Goal: Task Accomplishment & Management: Manage account settings

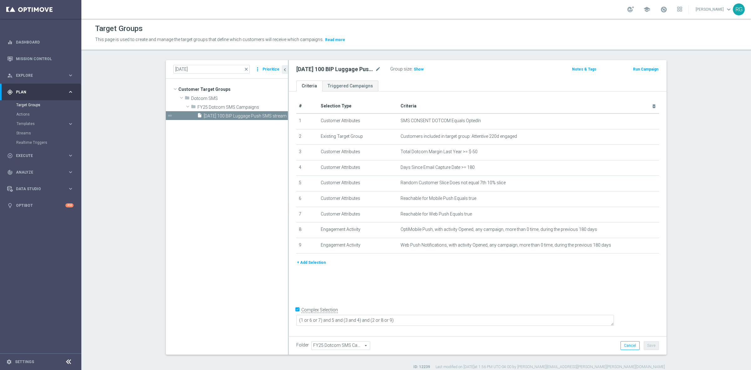
click at [307, 263] on button "+ Add Selection" at bounding box center [311, 262] width 30 height 7
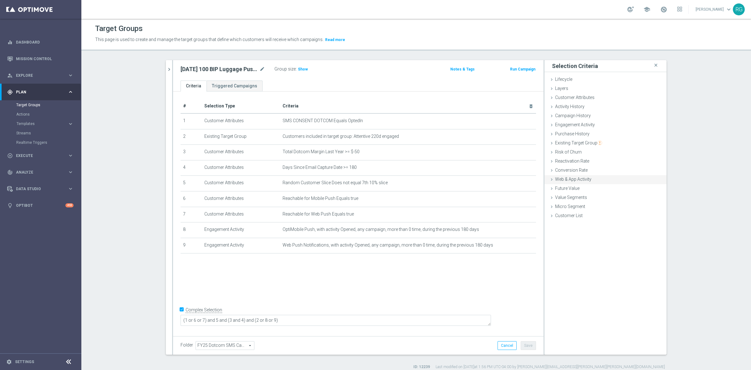
click at [549, 181] on icon at bounding box center [551, 179] width 5 height 5
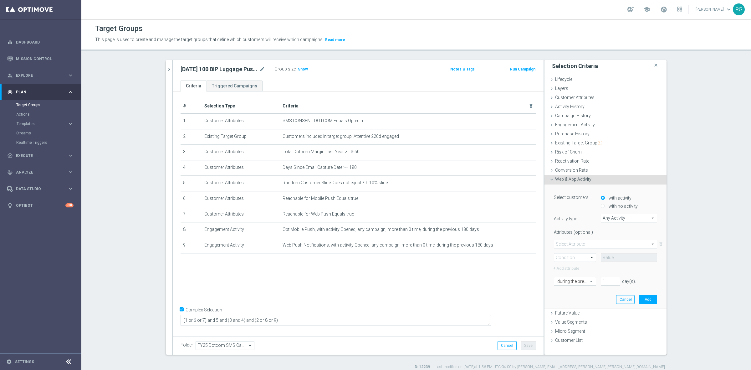
click at [614, 221] on span "Any Activity" at bounding box center [629, 218] width 56 height 8
click at [614, 231] on label "Page Visits" at bounding box center [629, 235] width 56 height 8
type input "Page Visits"
click at [580, 244] on span at bounding box center [605, 244] width 103 height 8
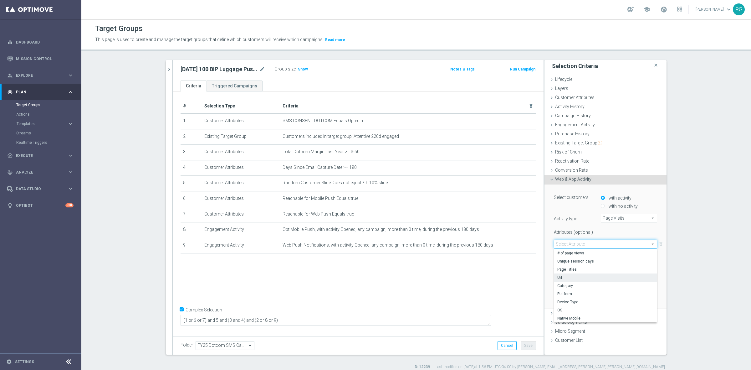
click at [565, 279] on span "Url" at bounding box center [606, 277] width 96 height 5
type input "Url"
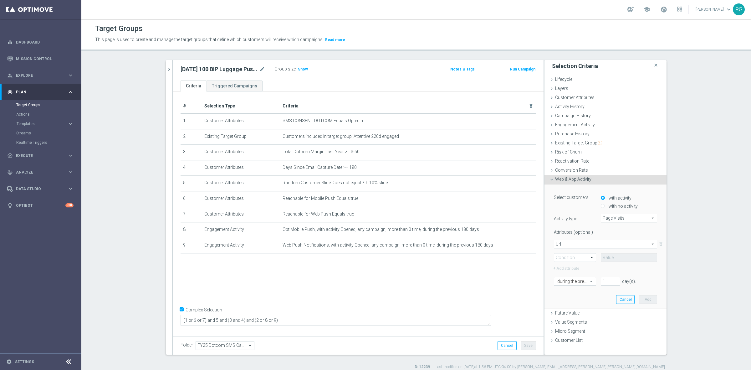
click at [557, 258] on span at bounding box center [575, 257] width 42 height 8
click at [561, 299] on span "Contains" at bounding box center [575, 298] width 35 height 5
type input "Contains"
click at [619, 260] on input "text" at bounding box center [629, 257] width 56 height 9
type input "R"
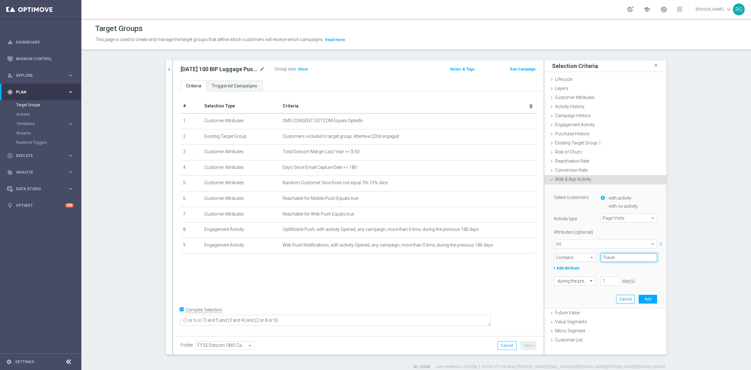
type input "Travel"
drag, startPoint x: 605, startPoint y: 277, endPoint x: 581, endPoint y: 276, distance: 24.1
click at [581, 276] on div "during the previous 1 day(s). Enter a number between 1 and 730" at bounding box center [605, 280] width 113 height 9
type input "30"
click at [641, 299] on button "Add" at bounding box center [648, 299] width 18 height 9
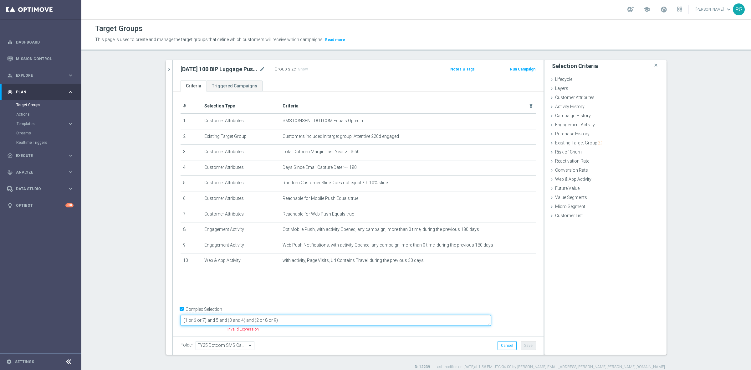
click at [316, 320] on textarea "(1 or 6 or 7) and 5 and (3 and 4) and (2 or 8 or 9)" at bounding box center [336, 320] width 311 height 11
type textarea "(1 or 6 or 7) and 5 and (3 and 4) and (2 or 8 or 9 or 10)"
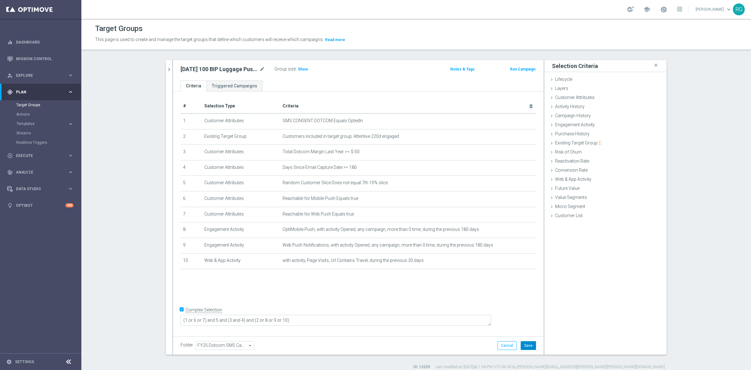
click at [528, 345] on button "Save" at bounding box center [528, 345] width 15 height 9
click at [298, 68] on span "Show" at bounding box center [303, 69] width 10 height 4
click at [261, 69] on icon "mode_edit" at bounding box center [263, 69] width 6 height 8
click at [254, 70] on input "[DATE] 100 BIP Luggage Push SMS stream" at bounding box center [223, 69] width 85 height 9
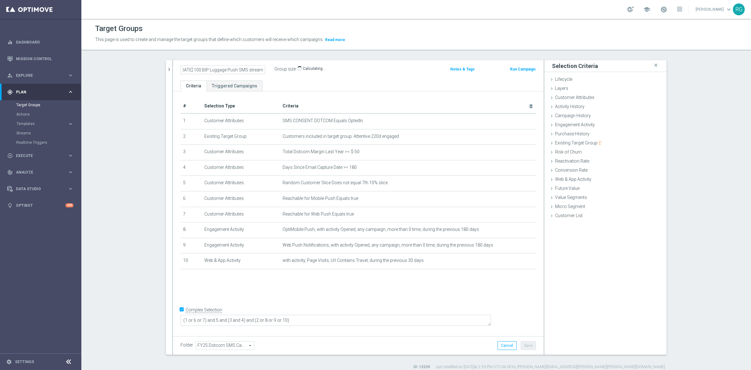
click at [254, 70] on input "[DATE] 100 BIP Luggage Push SMS stream" at bounding box center [223, 69] width 85 height 9
click at [515, 230] on icon "mode_edit" at bounding box center [516, 229] width 5 height 5
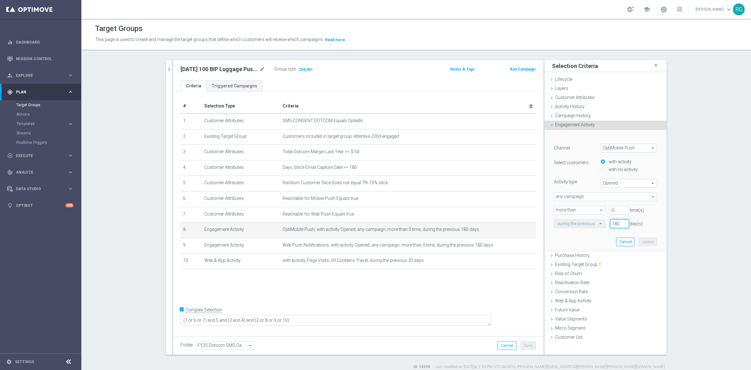
drag, startPoint x: 619, startPoint y: 225, endPoint x: 595, endPoint y: 226, distance: 24.1
click at [595, 226] on div "during the previous 180 day(s)" at bounding box center [605, 223] width 113 height 9
type input "220"
click at [644, 239] on button "Update" at bounding box center [648, 241] width 18 height 9
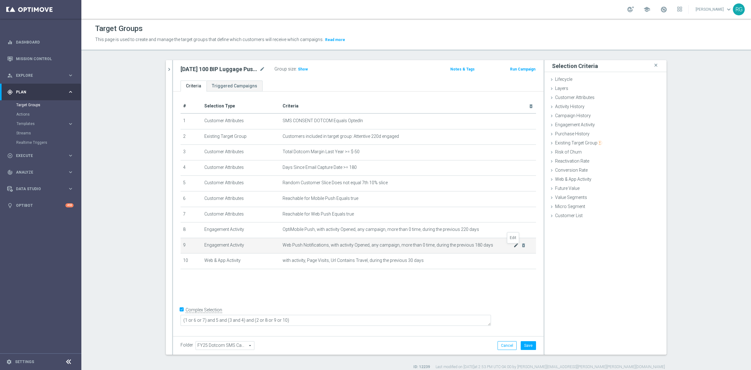
click at [514, 248] on icon "mode_edit" at bounding box center [516, 245] width 5 height 5
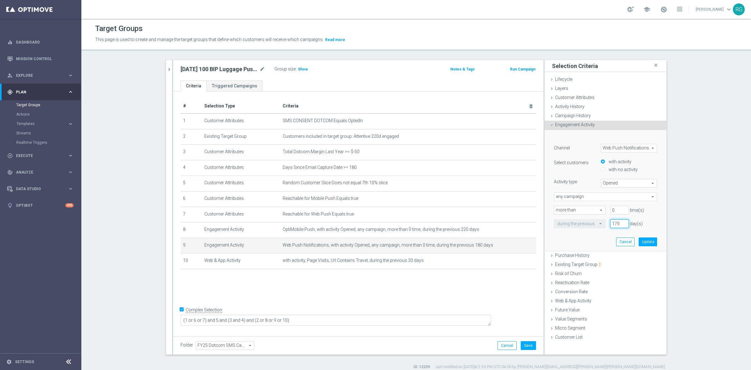
drag, startPoint x: 619, startPoint y: 223, endPoint x: 602, endPoint y: 223, distance: 17.5
click at [610, 223] on input "179" at bounding box center [619, 223] width 19 height 9
drag, startPoint x: 615, startPoint y: 224, endPoint x: 599, endPoint y: 224, distance: 16.0
click at [599, 224] on div "during the previous 180 day(s)" at bounding box center [605, 223] width 113 height 9
type input "220"
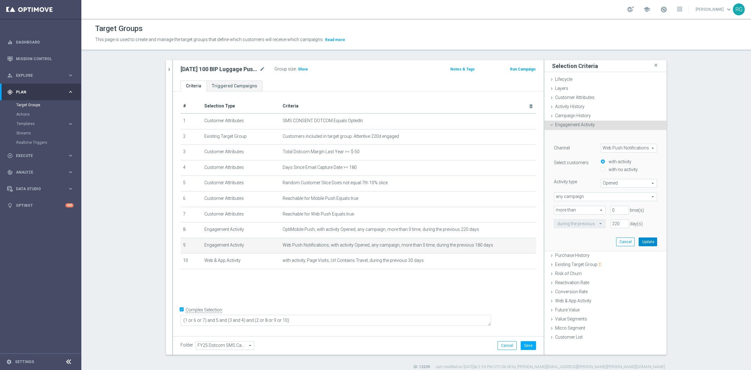
click at [639, 240] on button "Update" at bounding box center [648, 241] width 18 height 9
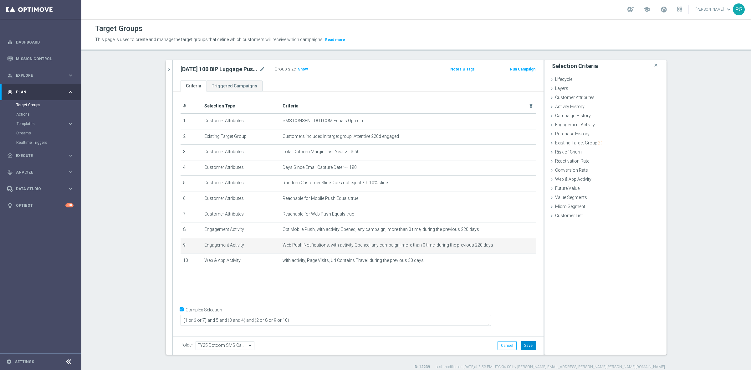
click at [525, 346] on button "Save" at bounding box center [528, 345] width 15 height 9
click at [302, 66] on h3 "Show" at bounding box center [302, 69] width 11 height 7
click at [19, 132] on link "Streams" at bounding box center [40, 133] width 49 height 5
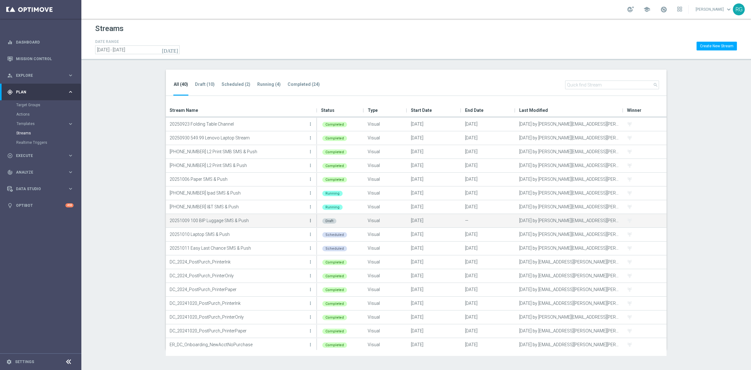
click at [309, 220] on icon "more_vert" at bounding box center [310, 220] width 5 height 5
click at [301, 224] on div "create Edit" at bounding box center [282, 227] width 50 height 9
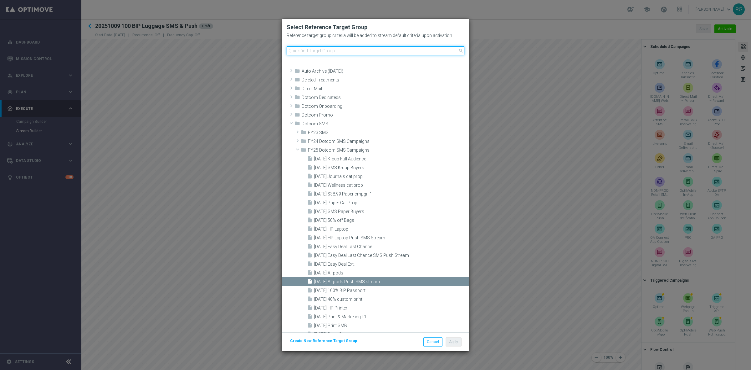
click at [335, 49] on input at bounding box center [376, 50] width 178 height 9
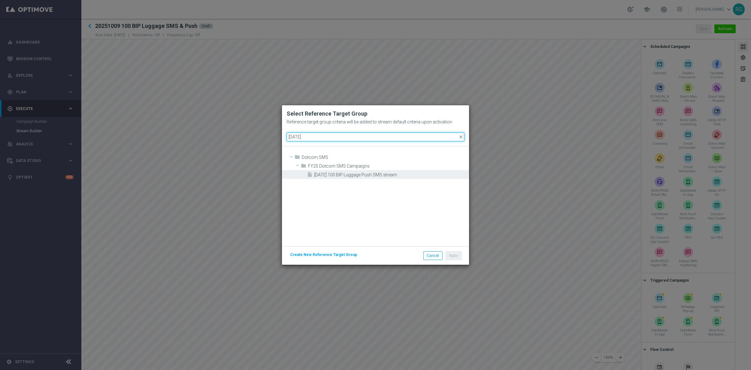
type input "[DATE]"
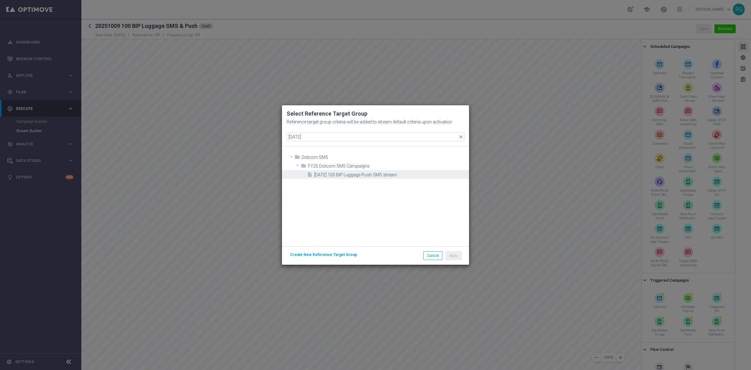
click at [369, 172] on span "[DATE] 100 BIP Luggage Push SMS stream" at bounding box center [390, 174] width 153 height 5
click at [453, 255] on button "Apply" at bounding box center [454, 255] width 16 height 9
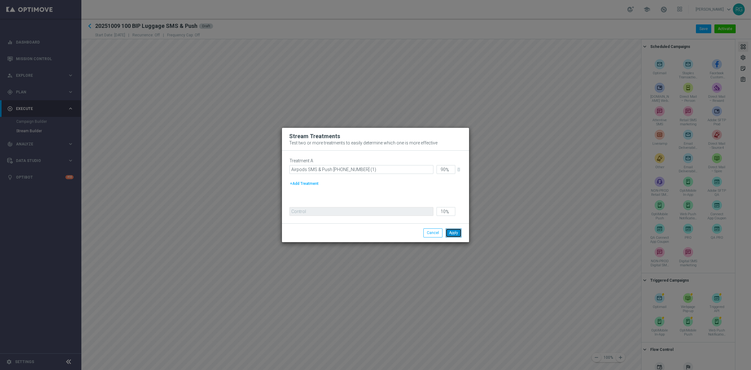
click at [454, 232] on button "Apply" at bounding box center [454, 232] width 16 height 9
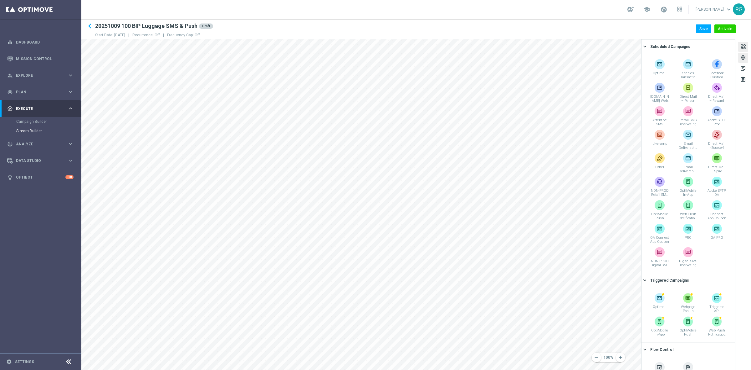
click at [743, 55] on div "settings" at bounding box center [743, 58] width 6 height 8
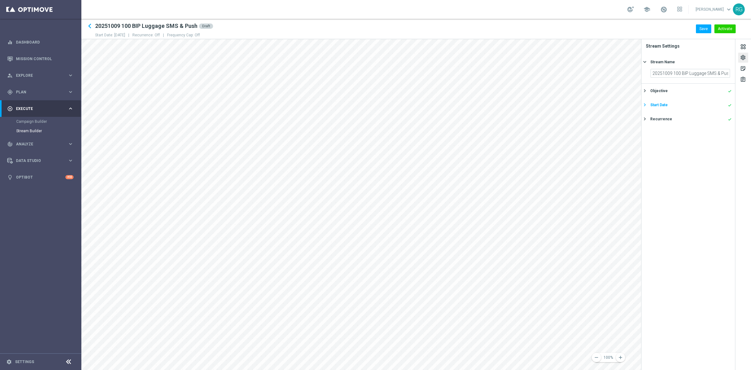
click at [650, 105] on div "Start Date" at bounding box center [659, 105] width 18 height 6
click at [705, 29] on button "Save" at bounding box center [703, 28] width 15 height 9
click at [723, 30] on button "Activate" at bounding box center [725, 28] width 21 height 9
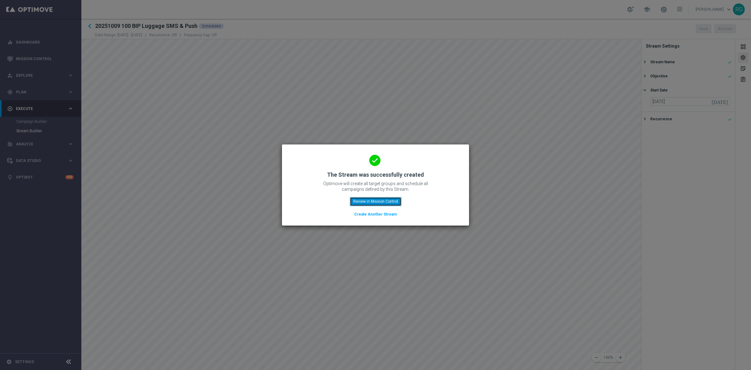
click at [381, 203] on button "Review in Mission Control" at bounding box center [376, 201] width 52 height 9
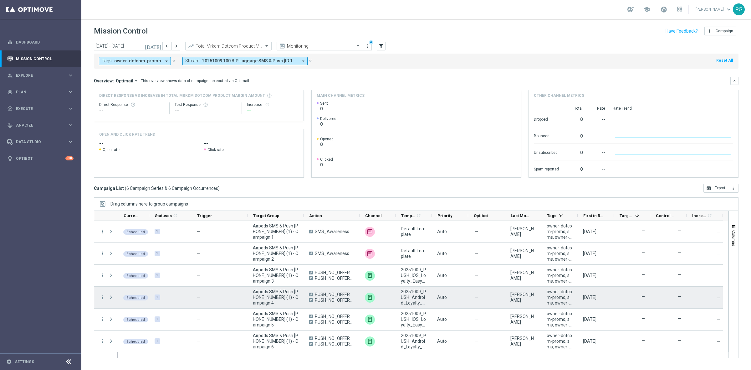
scroll to position [1, 0]
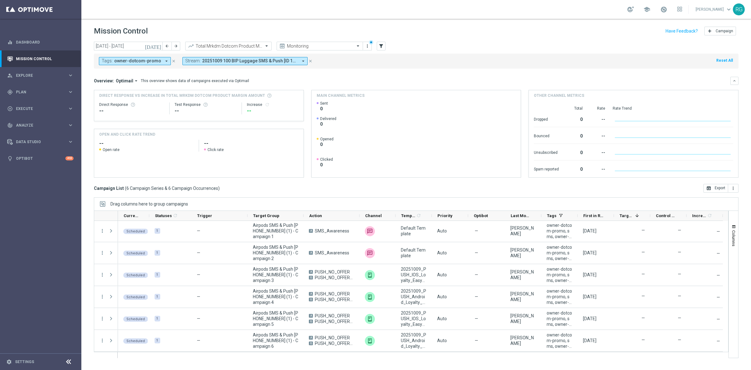
click at [171, 59] on button "close" at bounding box center [174, 61] width 6 height 7
click at [18, 103] on div "play_circle_outline Execute keyboard_arrow_right" at bounding box center [40, 108] width 81 height 17
click at [23, 89] on div "gps_fixed Plan" at bounding box center [37, 92] width 60 height 6
click at [27, 133] on link "Streams" at bounding box center [40, 133] width 49 height 5
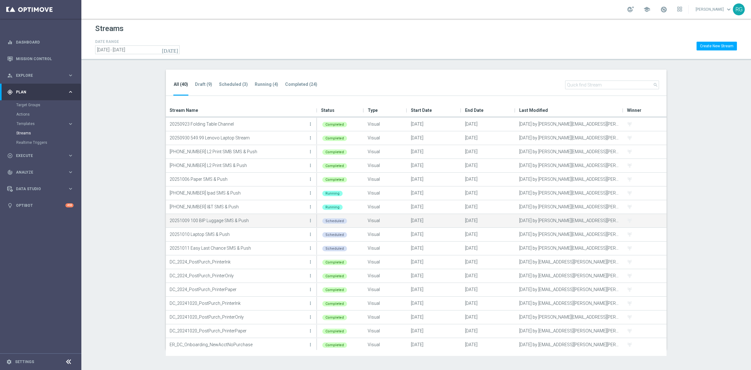
click at [227, 221] on p "20251009 100 BIP Luggage SMS & Push" at bounding box center [238, 220] width 137 height 9
click at [308, 218] on icon "more_vert" at bounding box center [310, 220] width 5 height 5
drag, startPoint x: 23, startPoint y: 55, endPoint x: 78, endPoint y: 55, distance: 55.7
click at [23, 55] on link "Mission Control" at bounding box center [45, 58] width 58 height 17
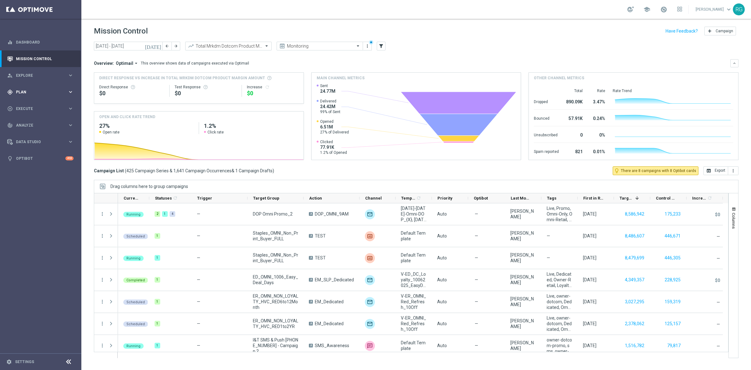
click at [30, 92] on span "Plan" at bounding box center [42, 92] width 52 height 4
click at [32, 105] on link "Target Groups" at bounding box center [40, 104] width 49 height 5
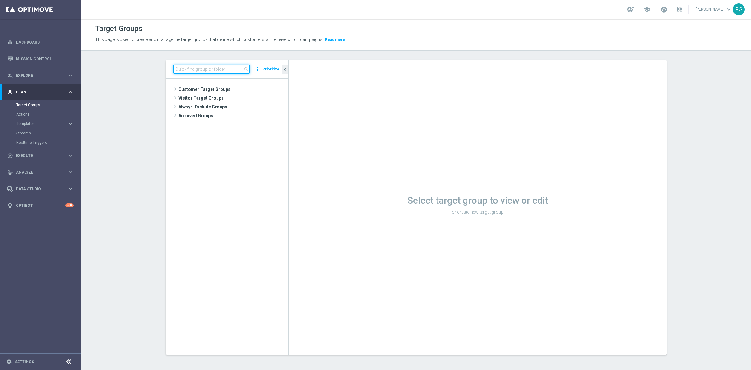
click at [198, 70] on input at bounding box center [211, 69] width 76 height 9
click at [228, 116] on span "[DATE] Easy Deal Ext." at bounding box center [238, 115] width 69 height 5
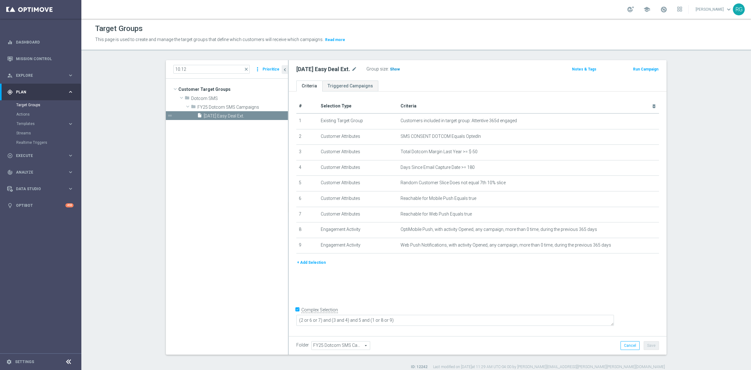
click at [396, 69] on span "Show" at bounding box center [395, 69] width 10 height 4
click at [188, 65] on input "10.12" at bounding box center [211, 69] width 76 height 9
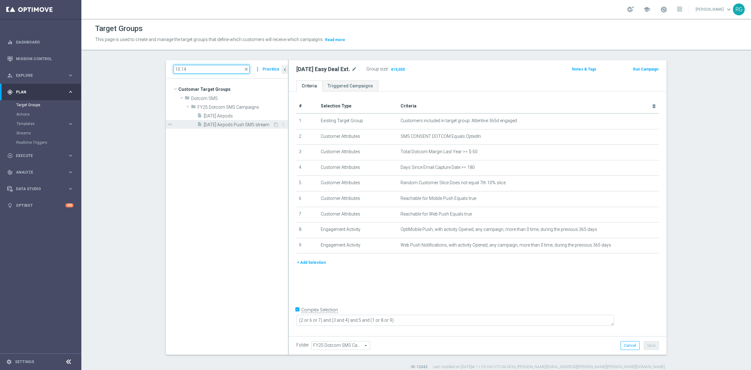
type input "10.14"
click at [225, 125] on span "[DATE] Airpods Push SMS stream" at bounding box center [238, 124] width 69 height 5
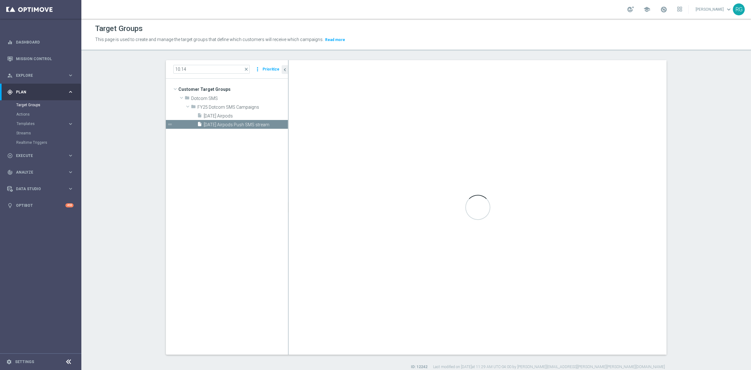
type textarea "(1 or 8 or 9) and 7 and (4 and 5) and (2 or 3 or 6 or 10 or 11)"
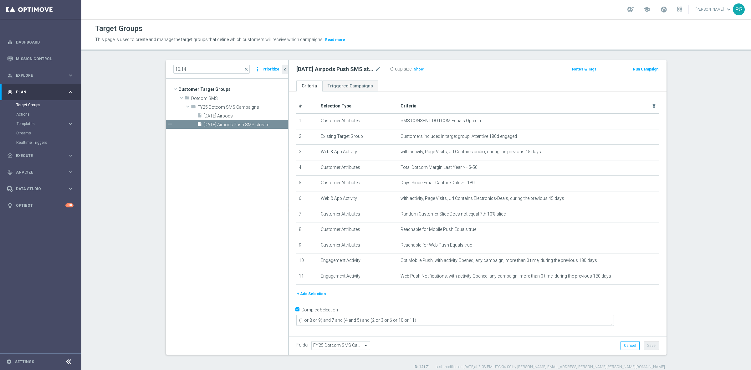
click at [414, 65] on div "Group size : Show" at bounding box center [421, 69] width 63 height 8
click at [414, 69] on span "Show" at bounding box center [419, 69] width 10 height 4
click at [185, 69] on input "10.14" at bounding box center [211, 69] width 76 height 9
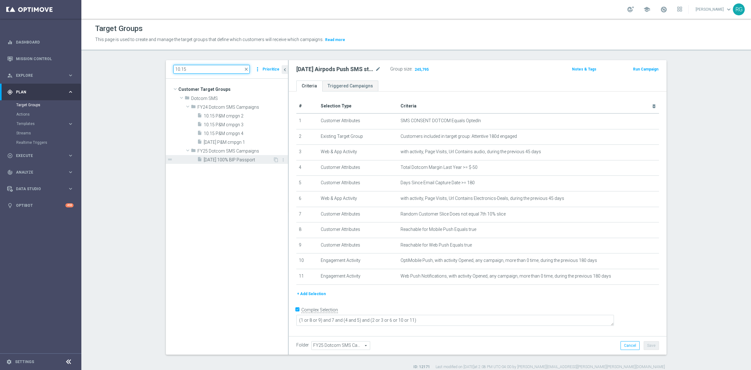
type input "10.15"
click at [244, 161] on span "[DATE] 100% BIP Passport" at bounding box center [238, 159] width 69 height 5
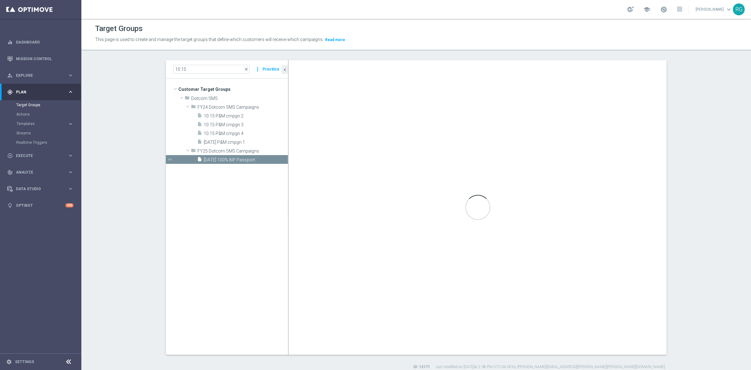
type textarea "(2 or 6 or 7) and (3 and 4) and 5 and (1 or 8 or 9 or 10 or 11)"
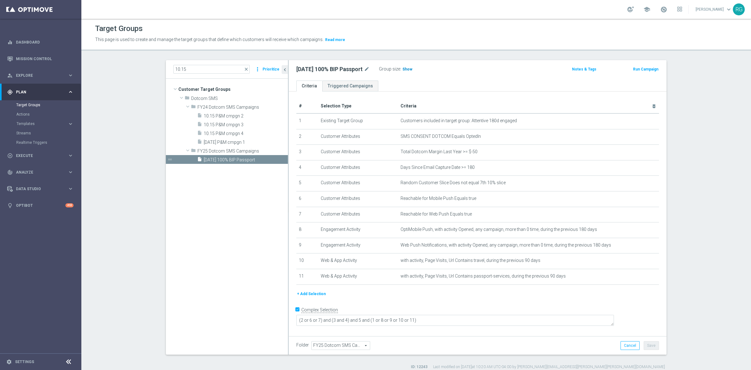
click at [413, 72] on h3 "Show" at bounding box center [407, 69] width 11 height 7
click at [188, 68] on input "10.15" at bounding box center [211, 69] width 76 height 9
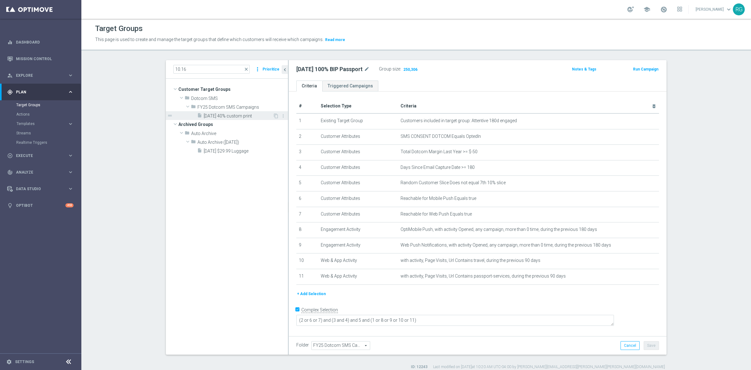
click at [229, 117] on span "[DATE] 40% custom print" at bounding box center [238, 115] width 69 height 5
click at [403, 69] on span "Show" at bounding box center [405, 69] width 10 height 4
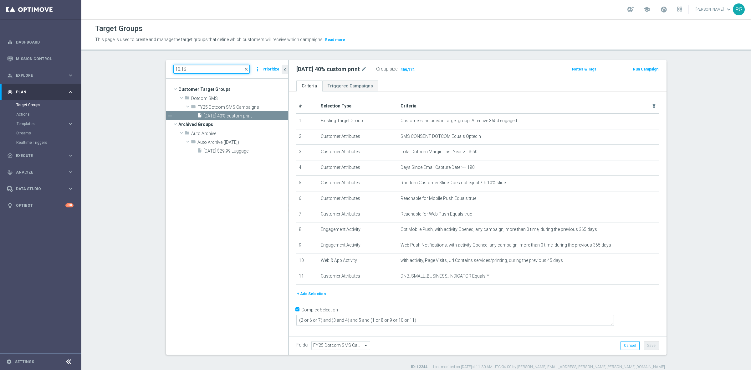
click at [208, 71] on input "10.16" at bounding box center [211, 69] width 76 height 9
type input "10.17"
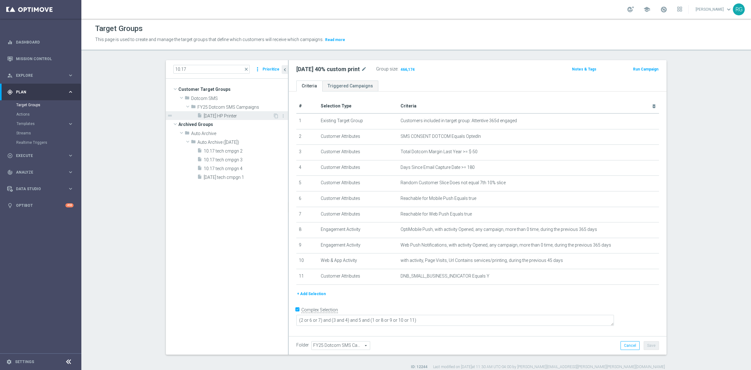
click at [223, 115] on span "[DATE] HP Printer" at bounding box center [238, 115] width 69 height 5
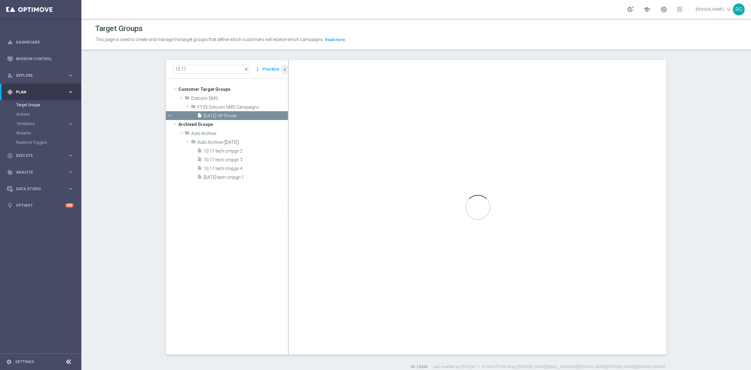
type textarea "(2 or 6 or 7) and (3 and 4) and 5 and (1 or 8 or 9 or 10 or 11 or 12)"
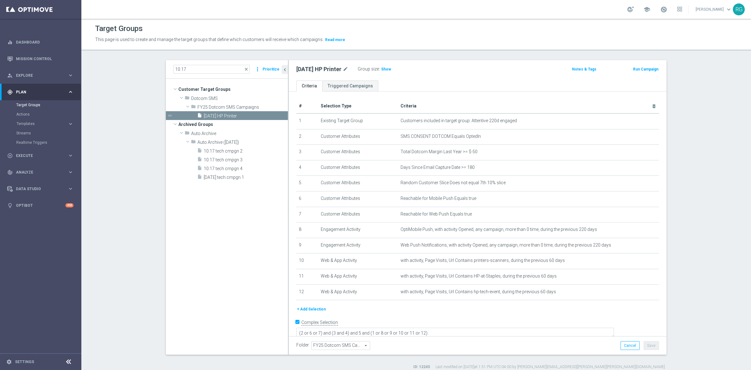
drag, startPoint x: 392, startPoint y: 72, endPoint x: 480, endPoint y: 20, distance: 102.2
click at [393, 71] on div "Group size : Show" at bounding box center [389, 69] width 63 height 8
click at [385, 68] on span "Show" at bounding box center [386, 69] width 10 height 4
